Goal: Task Accomplishment & Management: Manage account settings

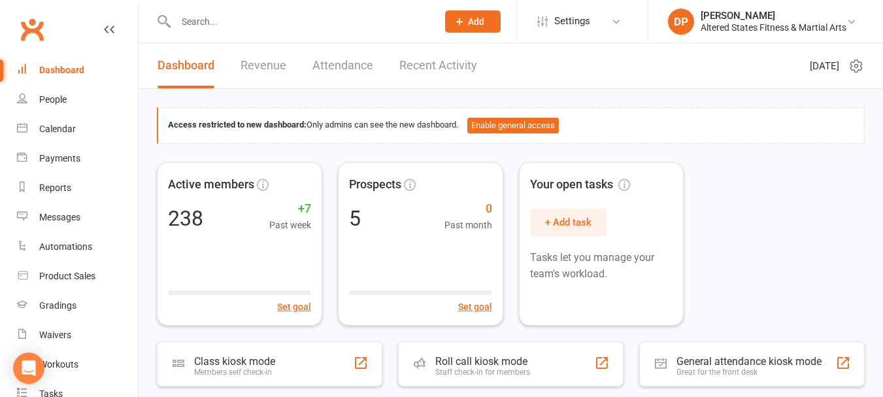
click at [224, 24] on input "text" at bounding box center [300, 21] width 256 height 18
type input "r"
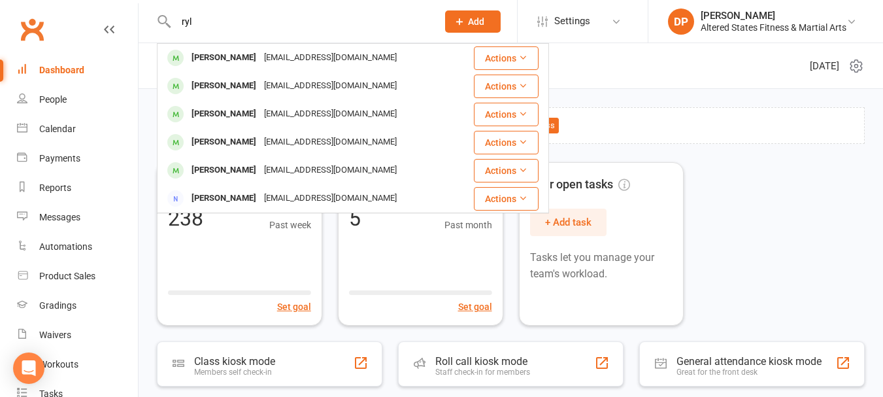
drag, startPoint x: 198, startPoint y: 24, endPoint x: 199, endPoint y: 31, distance: 6.7
click at [188, 29] on input "ryl" at bounding box center [300, 21] width 256 height 18
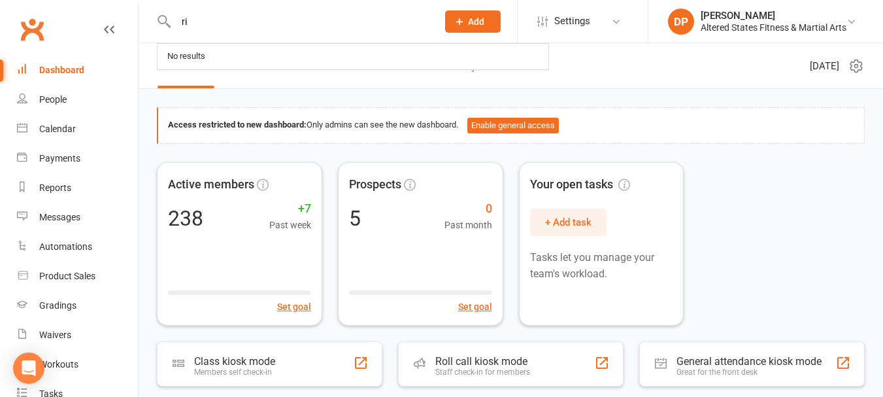
type input "r"
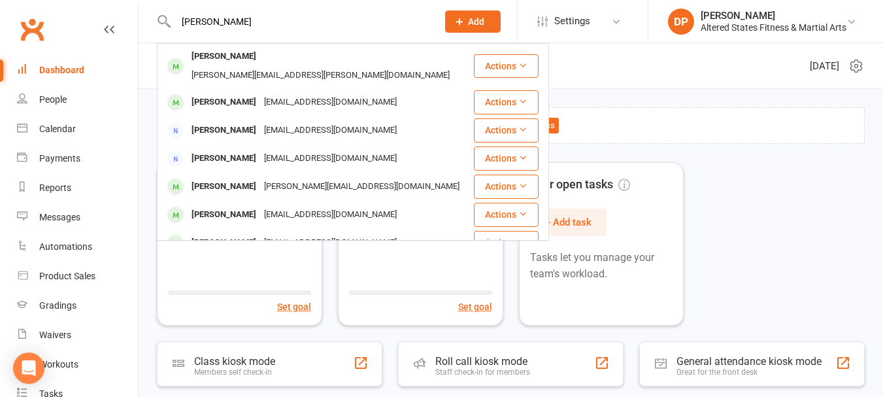
drag, startPoint x: 204, startPoint y: 23, endPoint x: 174, endPoint y: 22, distance: 30.1
click at [174, 22] on input "[PERSON_NAME]" at bounding box center [300, 21] width 256 height 18
type input "[PERSON_NAME]"
click at [613, 114] on div "Access restricted to new dashboard: Only admins can see the new dashboard. Enab…" at bounding box center [511, 125] width 708 height 37
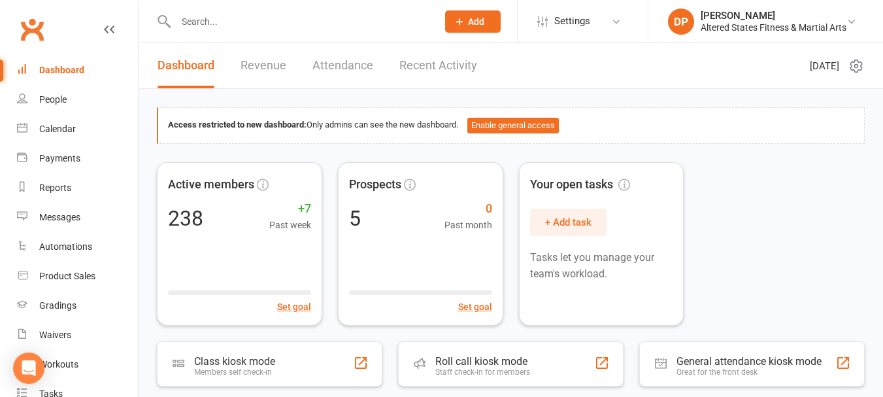
click at [191, 23] on input "text" at bounding box center [300, 21] width 256 height 18
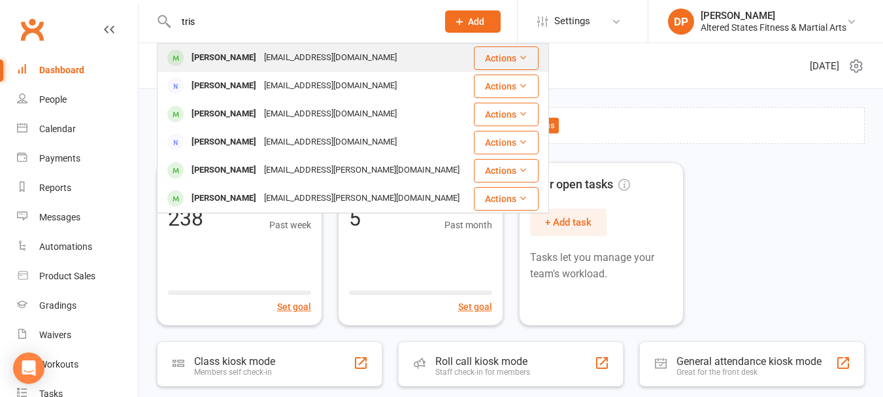
type input "tris"
click at [213, 60] on div "[PERSON_NAME]" at bounding box center [224, 57] width 73 height 19
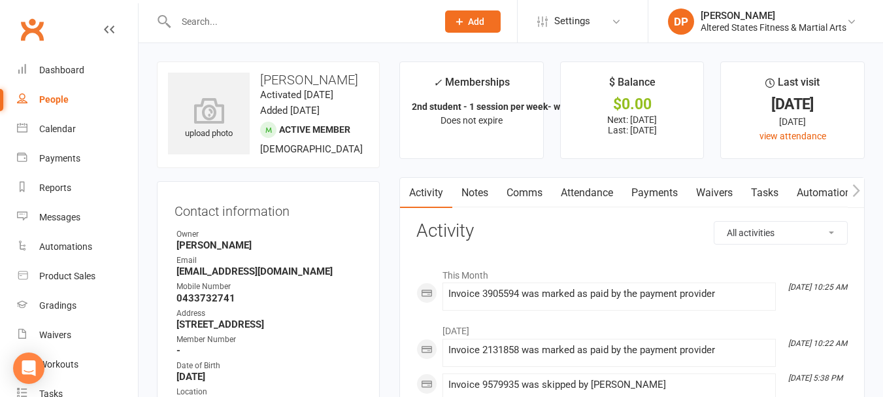
click at [654, 188] on link "Payments" at bounding box center [654, 193] width 65 height 30
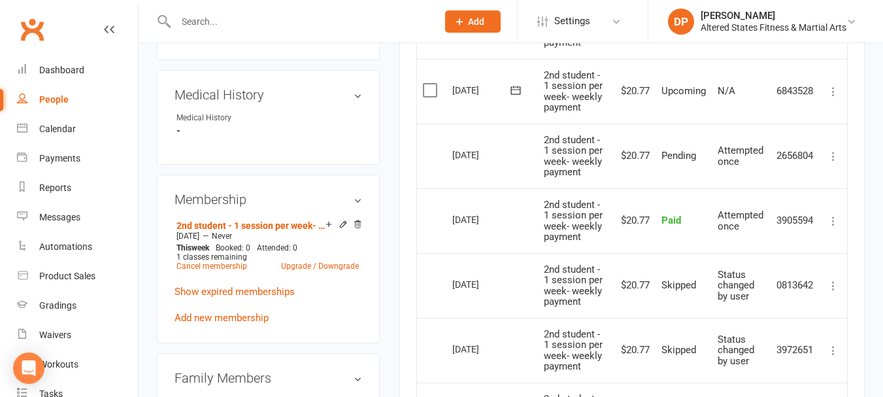
scroll to position [588, 0]
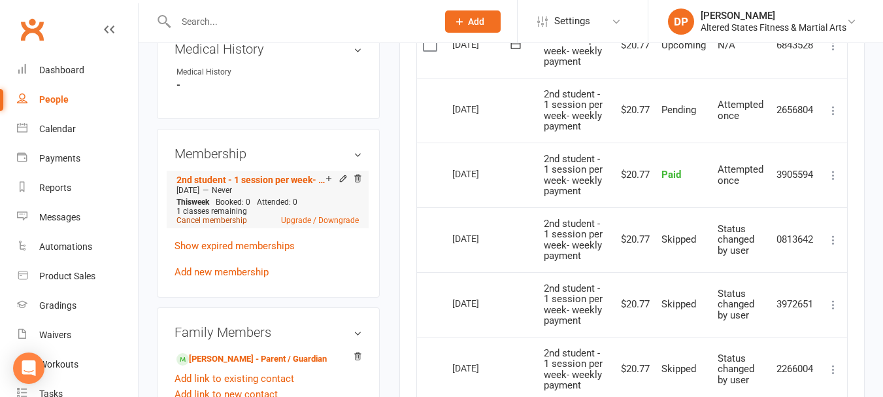
click at [228, 225] on link "Cancel membership" at bounding box center [211, 220] width 71 height 9
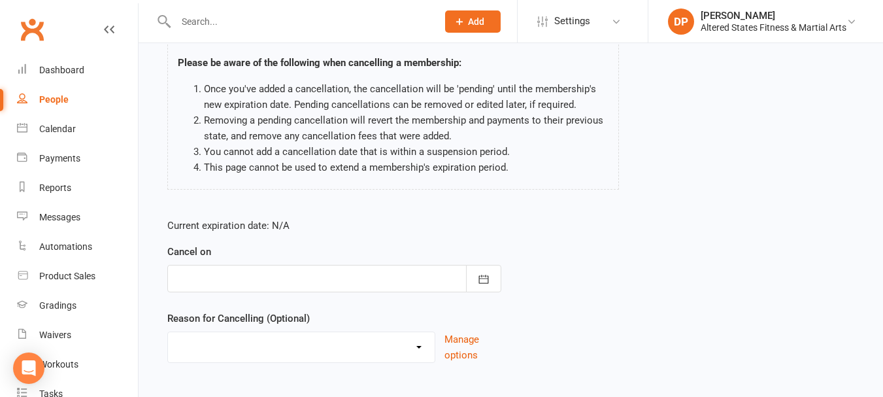
scroll to position [131, 0]
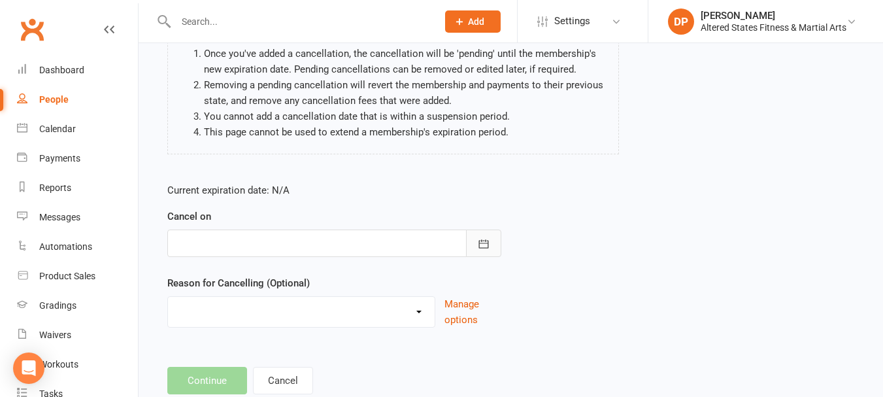
click at [488, 241] on icon "button" at bounding box center [483, 243] width 10 height 8
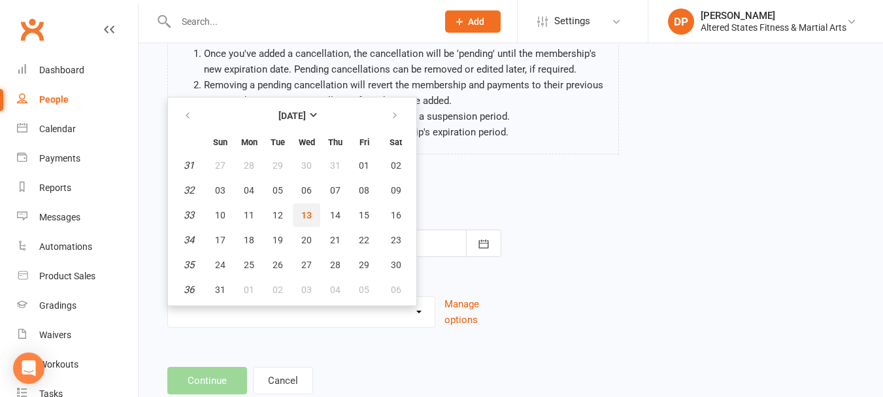
click at [308, 217] on span "13" at bounding box center [306, 215] width 10 height 10
type input "[DATE]"
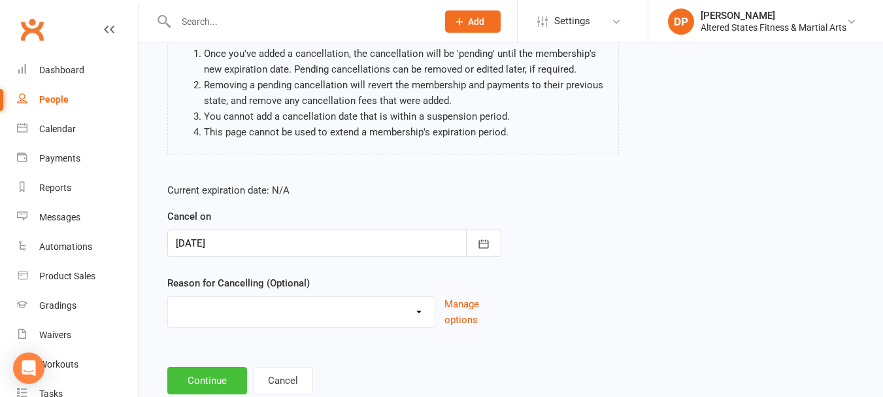
click at [227, 384] on button "Continue" at bounding box center [207, 380] width 80 height 27
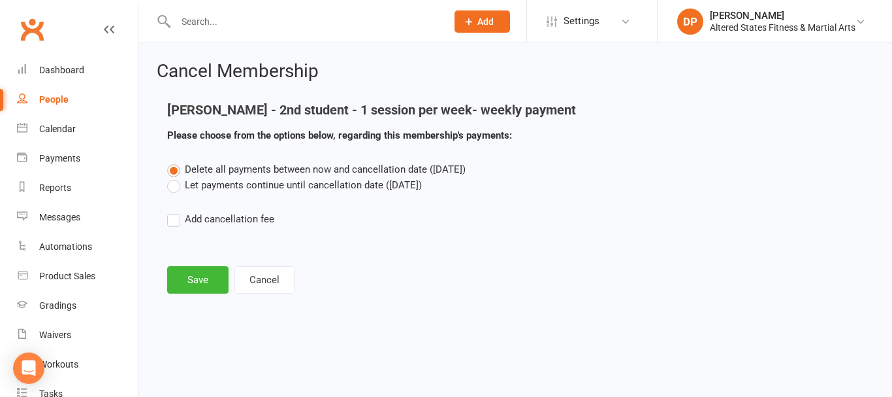
click at [170, 189] on label "Let payments continue until cancellation date ([DATE])" at bounding box center [294, 185] width 255 height 16
click at [170, 177] on input "Let payments continue until cancellation date ([DATE])" at bounding box center [171, 177] width 8 height 0
click at [200, 277] on button "Save" at bounding box center [197, 279] width 61 height 27
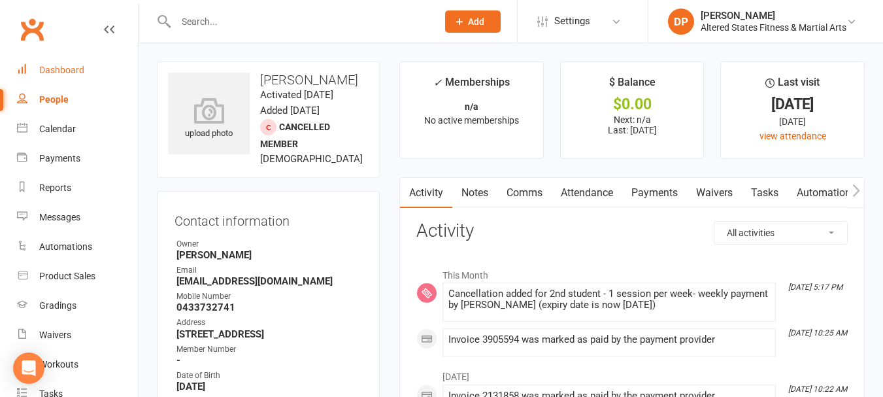
click at [59, 71] on div "Dashboard" at bounding box center [61, 70] width 45 height 10
